Goal: Transaction & Acquisition: Purchase product/service

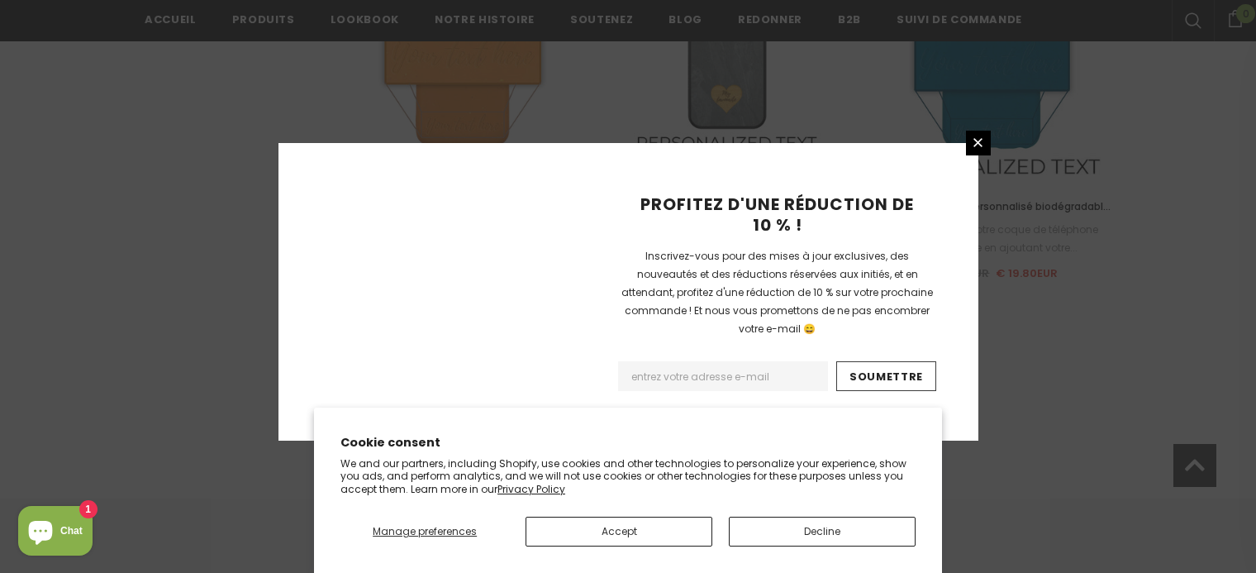
scroll to position [2040, 0]
